Goal: Communication & Community: Participate in discussion

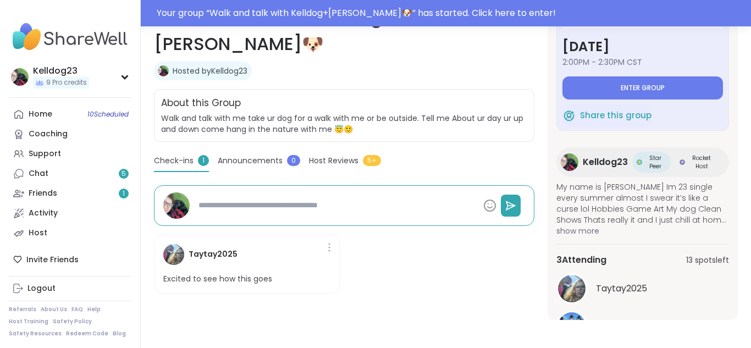
scroll to position [198, 0]
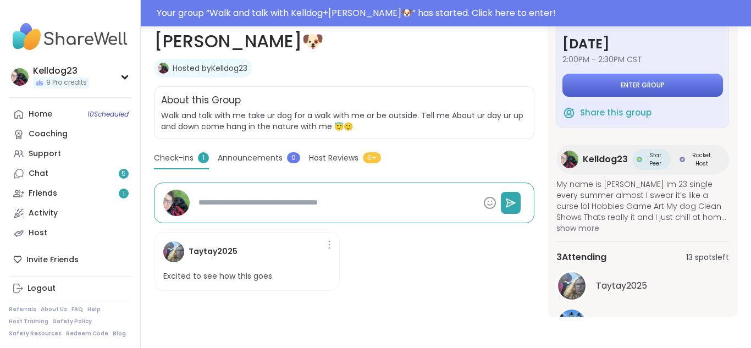
click at [633, 95] on button "Enter group" at bounding box center [642, 85] width 161 height 23
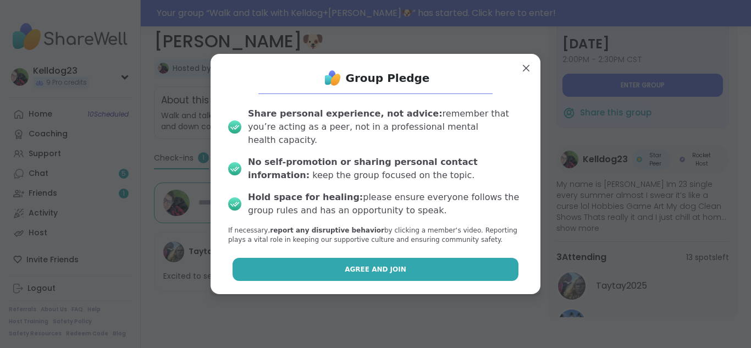
click at [356, 264] on span "Agree and Join" at bounding box center [376, 269] width 62 height 10
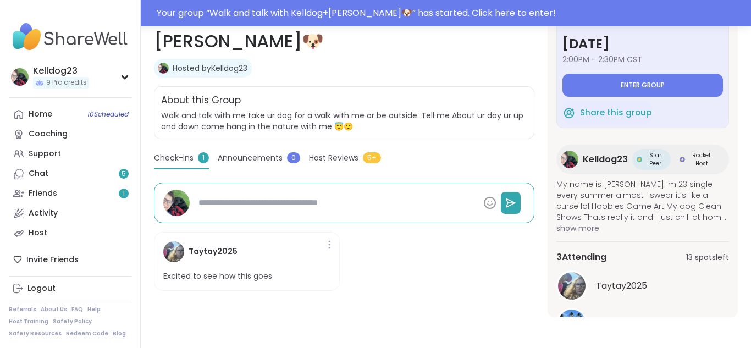
type textarea "*"
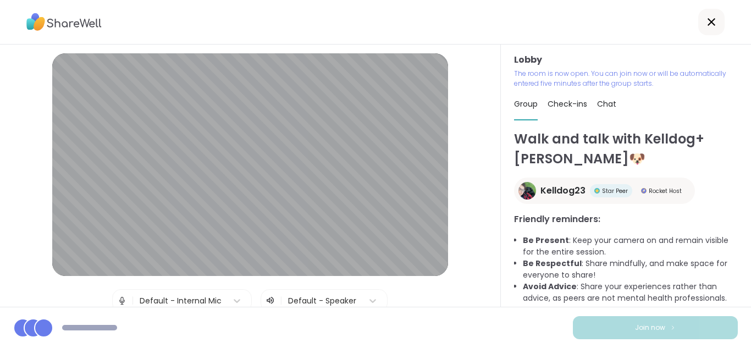
click at [474, 302] on div "Lobby | Default - Internal Mic | Default - Speaker | Front Camera (0408:a064) T…" at bounding box center [250, 233] width 450 height 361
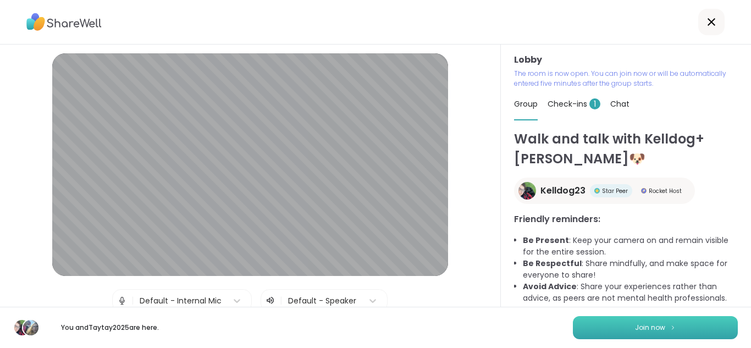
click at [615, 332] on button "Join now" at bounding box center [655, 327] width 165 height 23
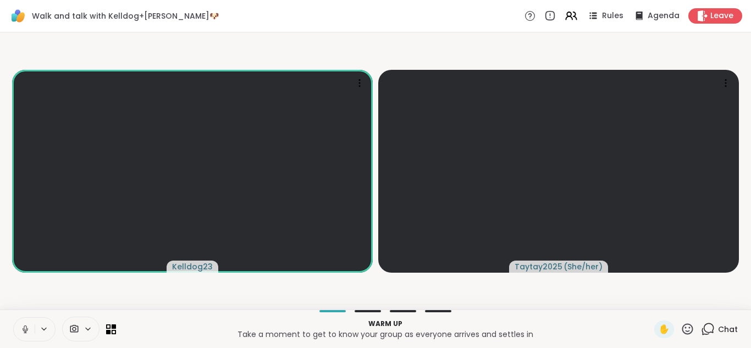
click at [683, 326] on icon at bounding box center [687, 329] width 14 height 14
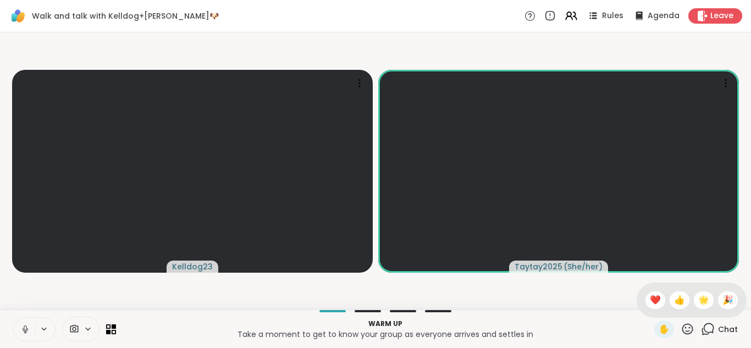
click at [683, 326] on icon at bounding box center [687, 329] width 14 height 14
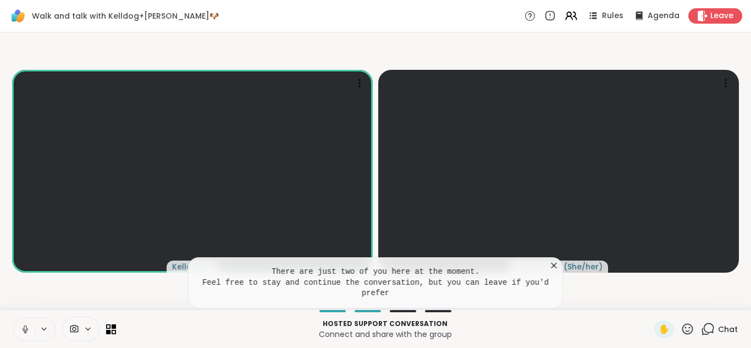
click at [549, 263] on icon at bounding box center [554, 265] width 11 height 11
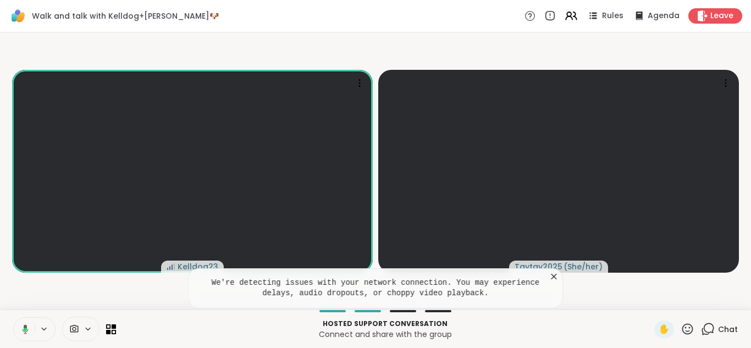
click at [550, 276] on icon at bounding box center [554, 276] width 11 height 11
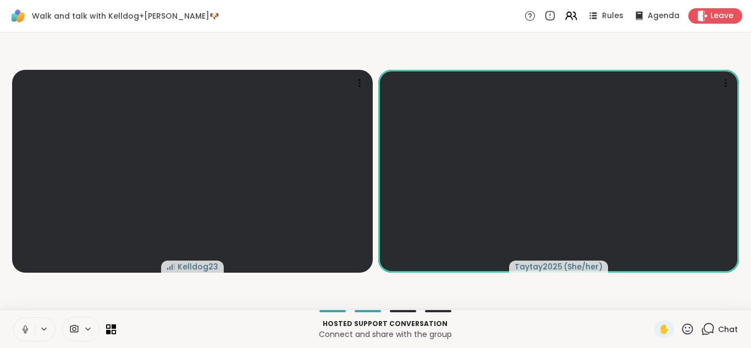
click at [19, 330] on button at bounding box center [24, 329] width 21 height 23
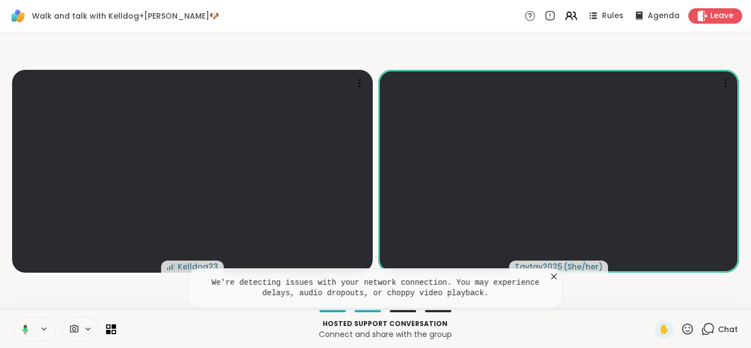
click at [554, 275] on icon at bounding box center [554, 276] width 11 height 11
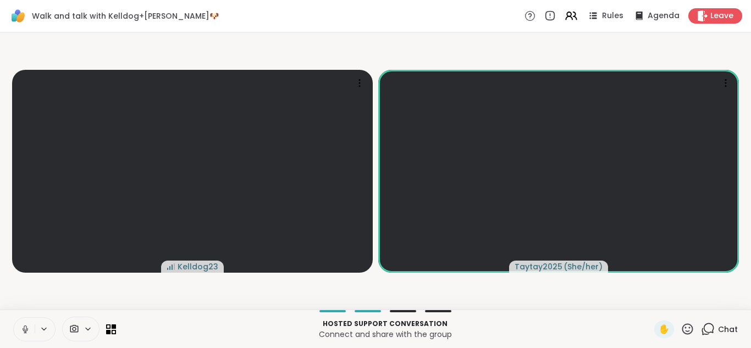
click at [17, 330] on button at bounding box center [24, 329] width 21 height 23
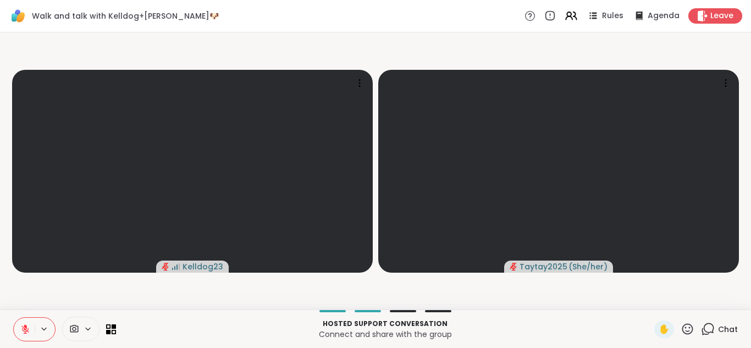
click at [17, 330] on button at bounding box center [24, 329] width 21 height 23
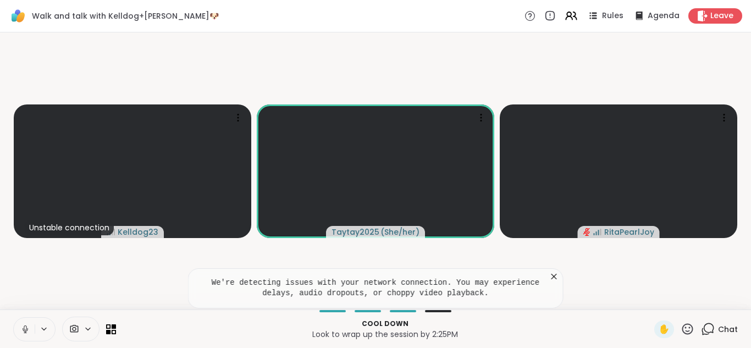
click at [554, 278] on icon at bounding box center [554, 276] width 11 height 11
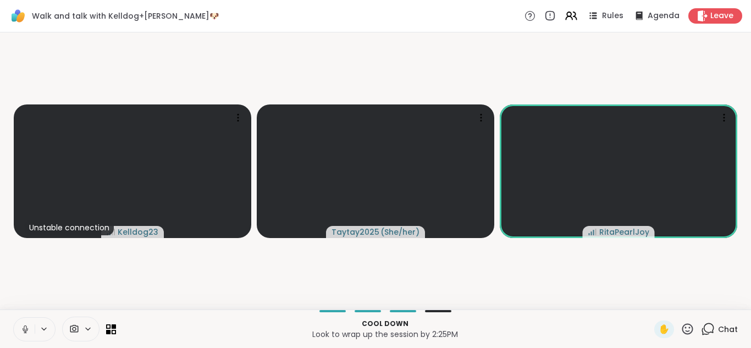
click at [22, 331] on icon at bounding box center [25, 329] width 10 height 10
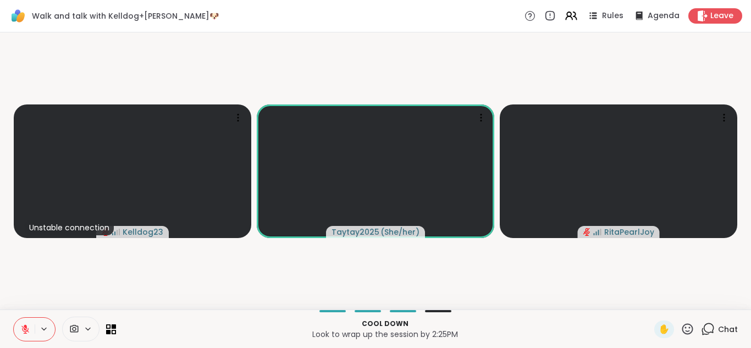
click at [22, 331] on icon at bounding box center [25, 329] width 10 height 10
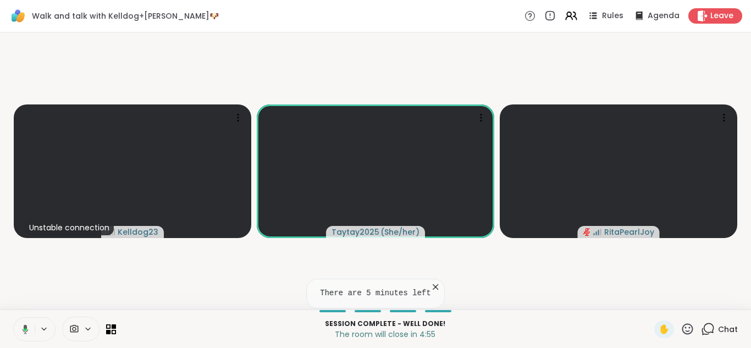
click at [430, 285] on icon at bounding box center [435, 286] width 11 height 11
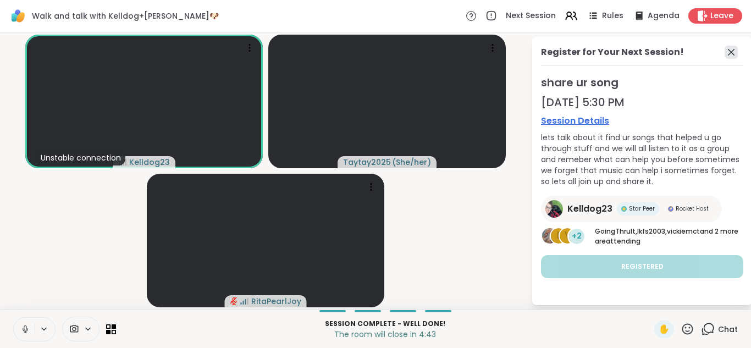
click at [731, 55] on icon at bounding box center [730, 52] width 13 height 13
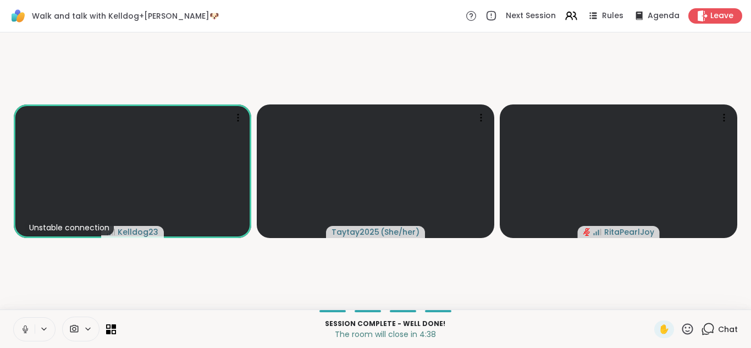
click at [707, 333] on icon at bounding box center [709, 328] width 10 height 10
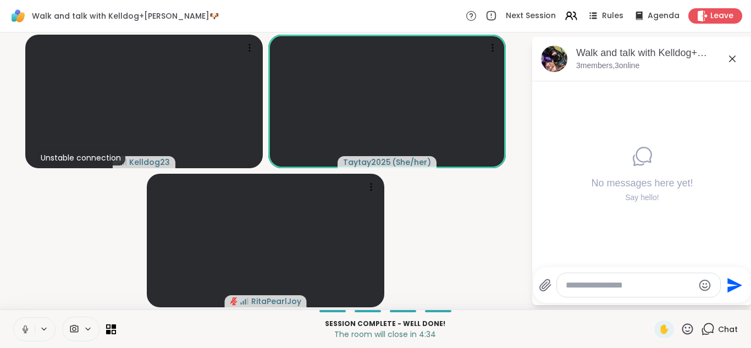
click at [734, 62] on icon at bounding box center [732, 58] width 13 height 13
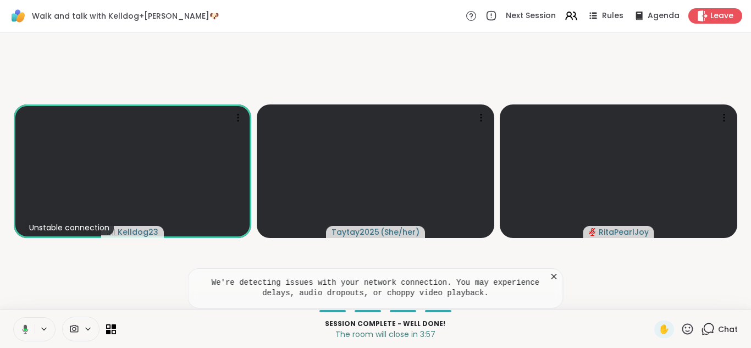
click at [554, 273] on icon at bounding box center [554, 276] width 11 height 11
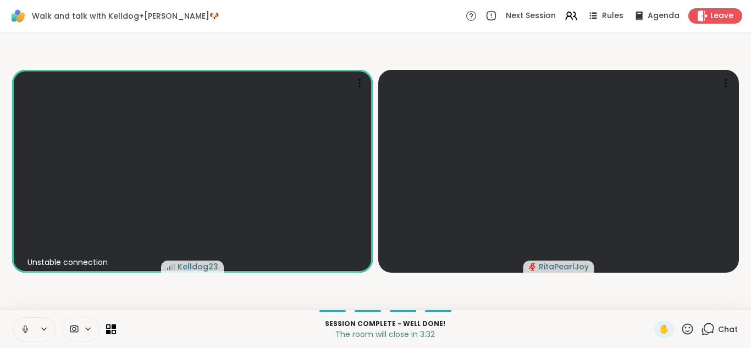
click at [16, 332] on button at bounding box center [24, 329] width 21 height 23
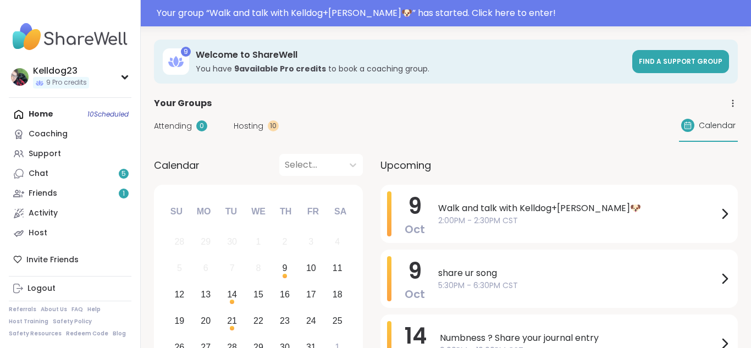
click at [185, 128] on span "Attending" at bounding box center [173, 126] width 38 height 12
